Goal: Find specific page/section: Find specific page/section

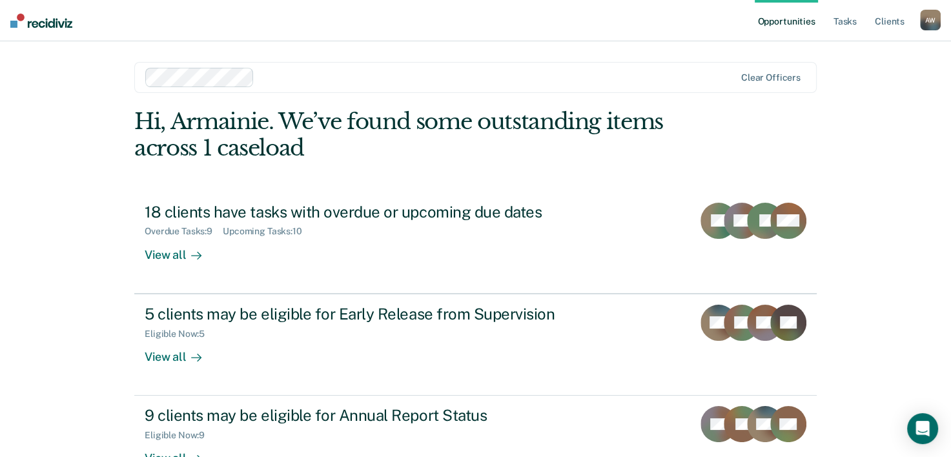
scroll to position [39, 0]
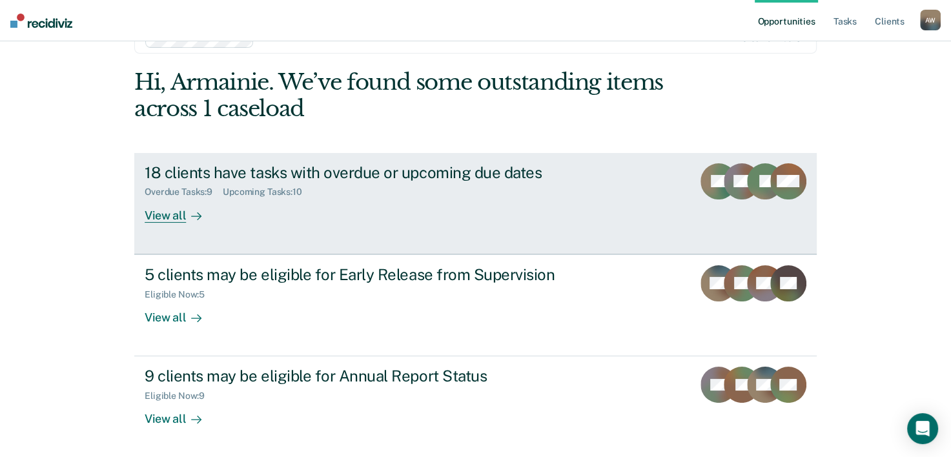
click at [346, 252] on link "18 clients have tasks with overdue or upcoming due dates Overdue Tasks : 9 Upco…" at bounding box center [475, 203] width 683 height 101
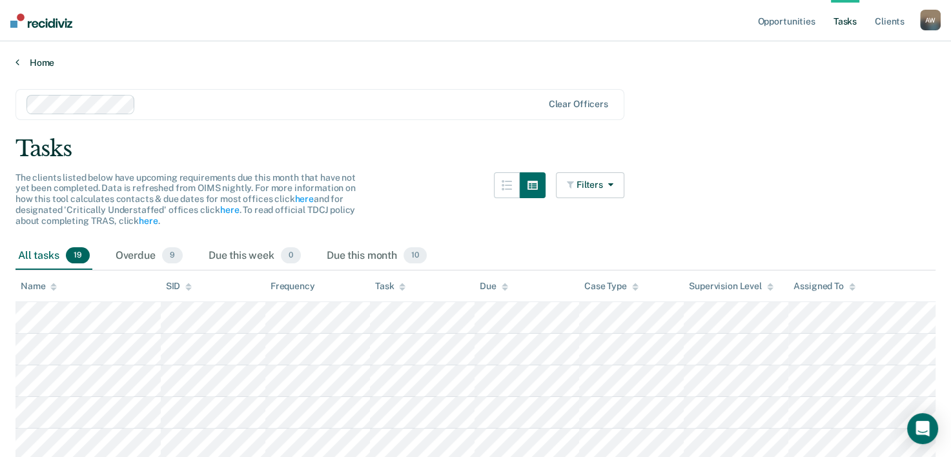
click at [28, 63] on link "Home" at bounding box center [475, 63] width 920 height 12
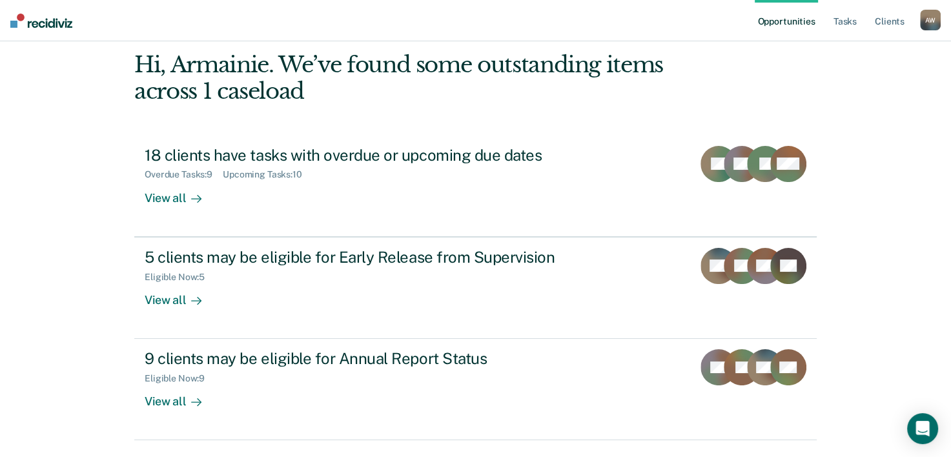
scroll to position [54, 0]
